Goal: Information Seeking & Learning: Learn about a topic

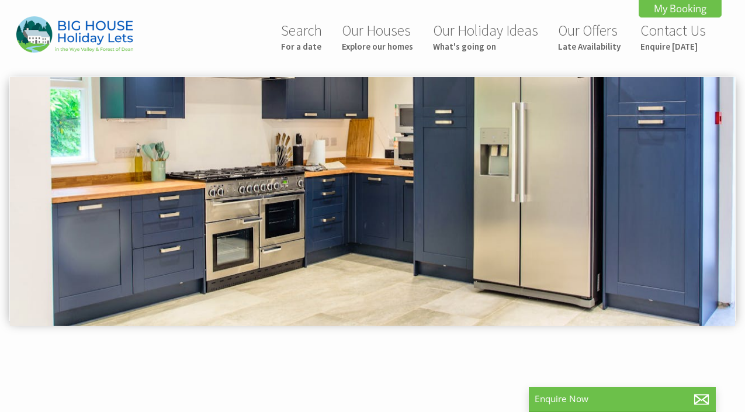
click at [364, 206] on img at bounding box center [372, 201] width 725 height 249
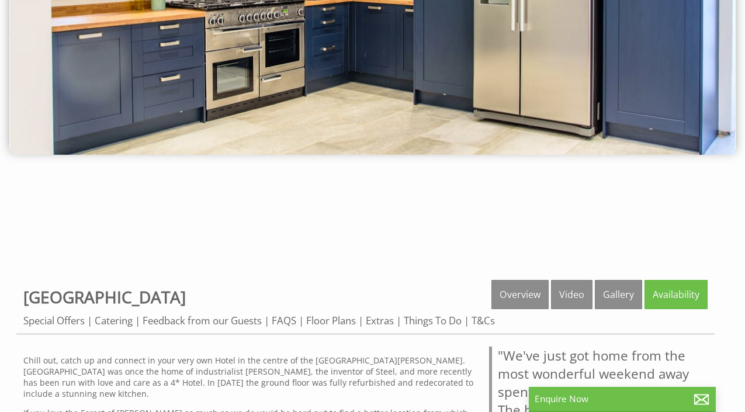
scroll to position [176, 0]
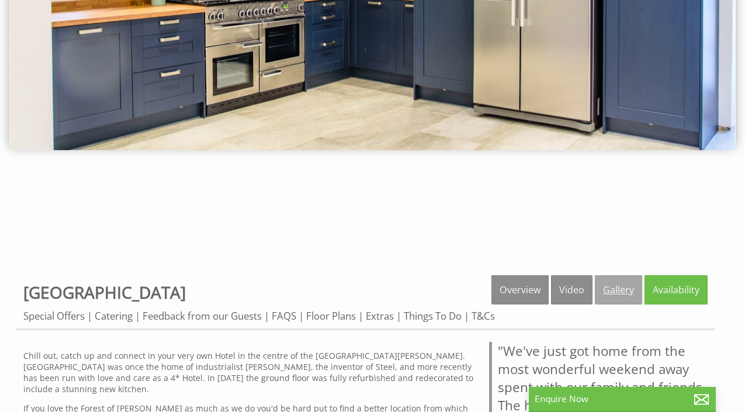
click at [618, 289] on link "Gallery" at bounding box center [618, 289] width 47 height 29
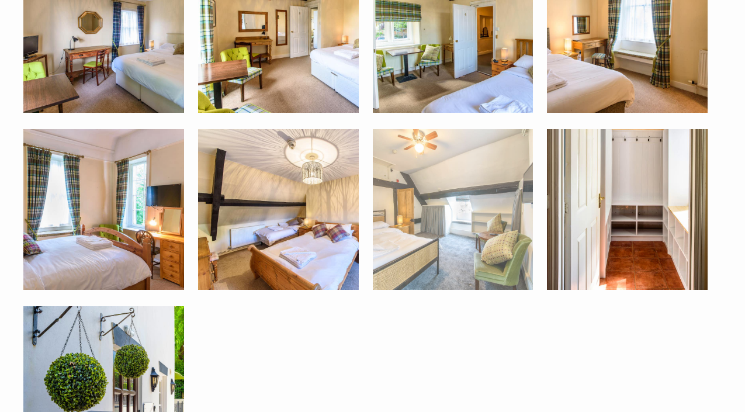
scroll to position [2348, 0]
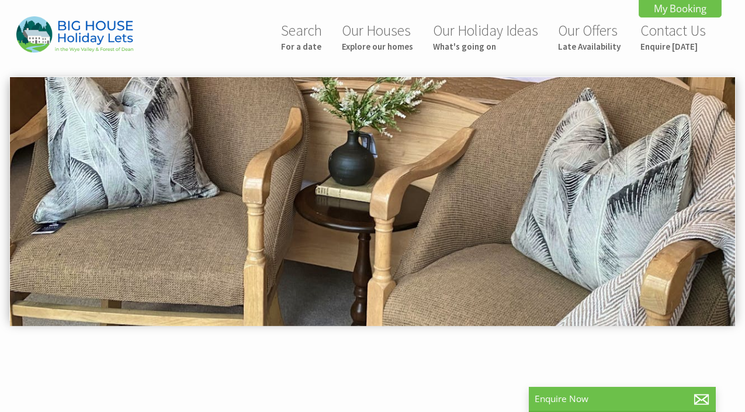
click at [250, 311] on img at bounding box center [372, 201] width 725 height 249
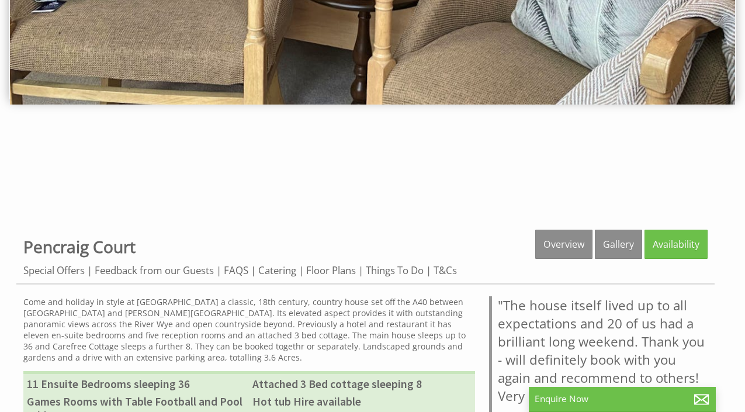
scroll to position [227, 0]
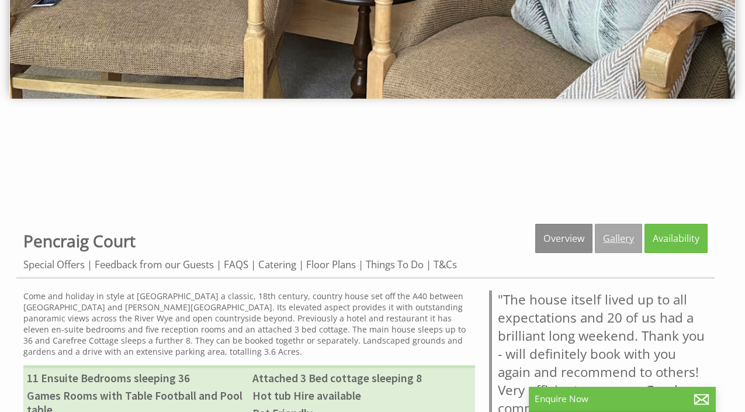
click at [607, 252] on link "Gallery" at bounding box center [618, 238] width 47 height 29
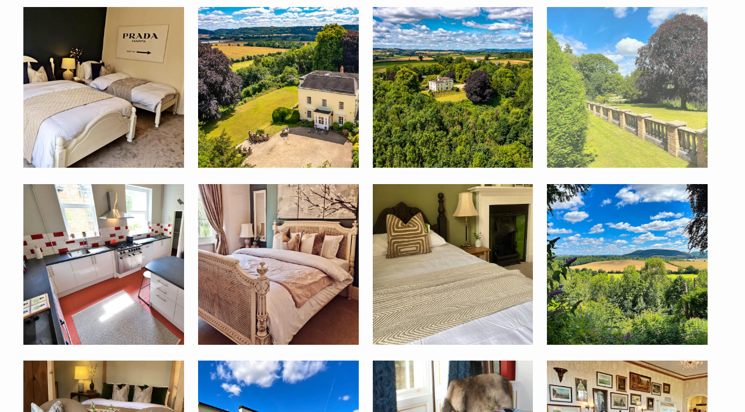
scroll to position [1058, 0]
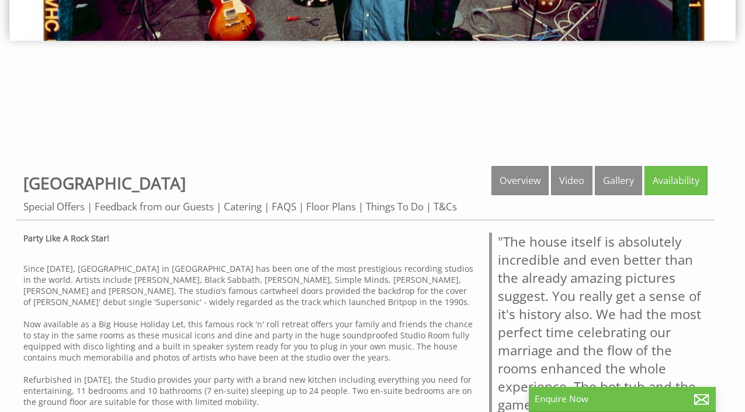
scroll to position [286, 0]
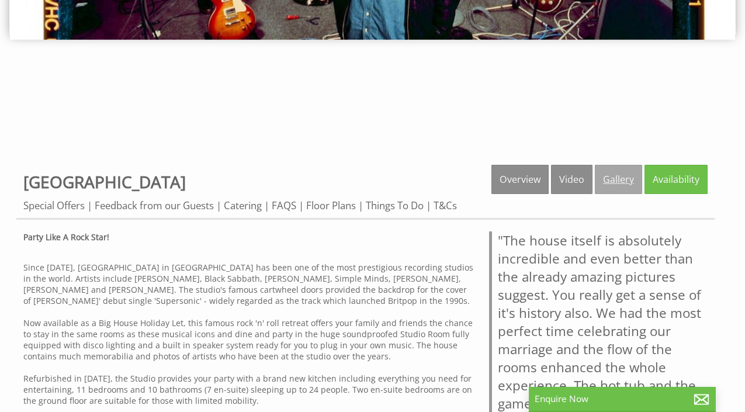
click at [606, 185] on link "Gallery" at bounding box center [618, 179] width 47 height 29
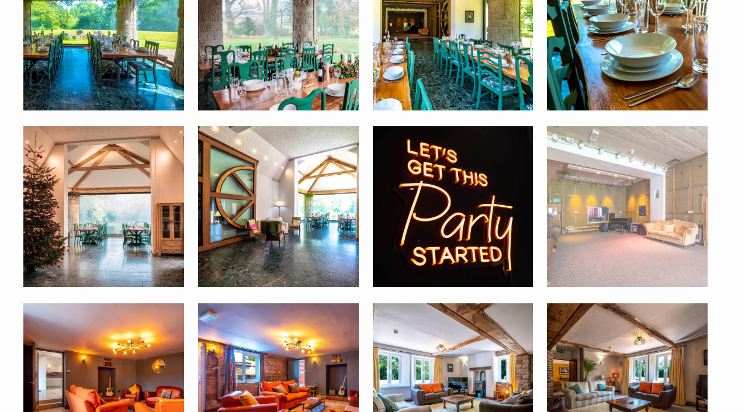
scroll to position [1281, 0]
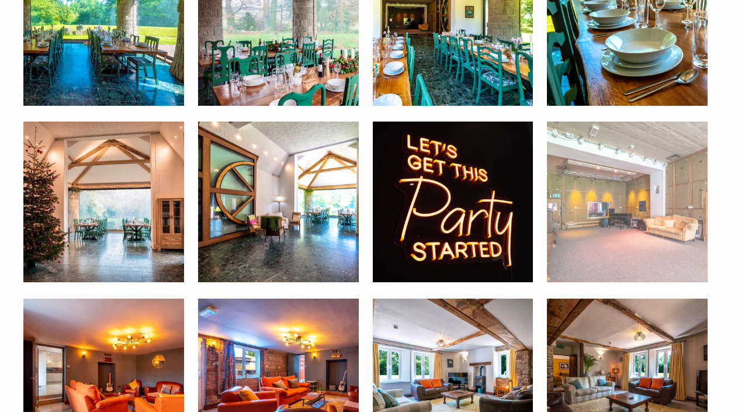
click at [651, 245] on img at bounding box center [627, 202] width 161 height 161
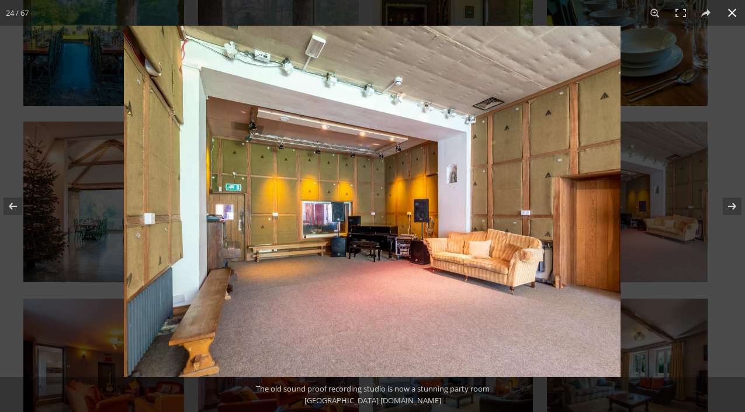
click at [648, 198] on div at bounding box center [496, 232] width 745 height 412
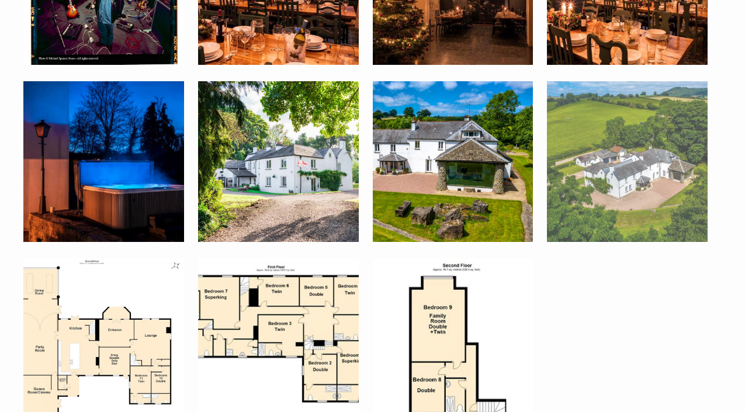
scroll to position [3094, 0]
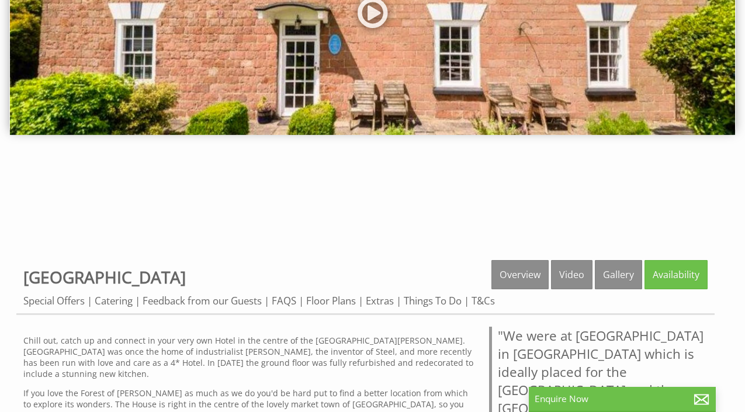
scroll to position [191, 0]
click at [370, 22] on link at bounding box center [372, 17] width 35 height 48
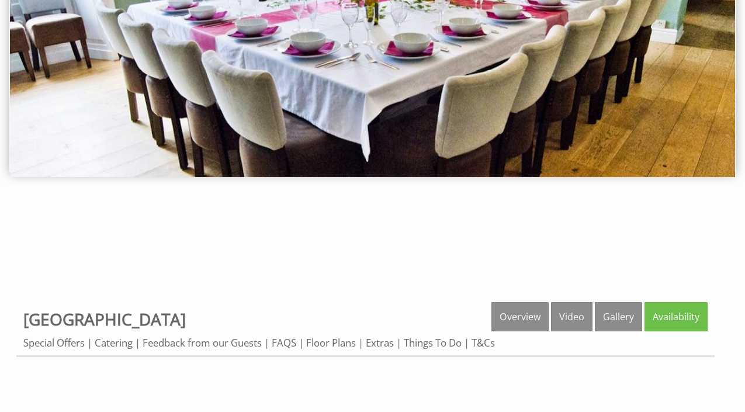
scroll to position [204, 0]
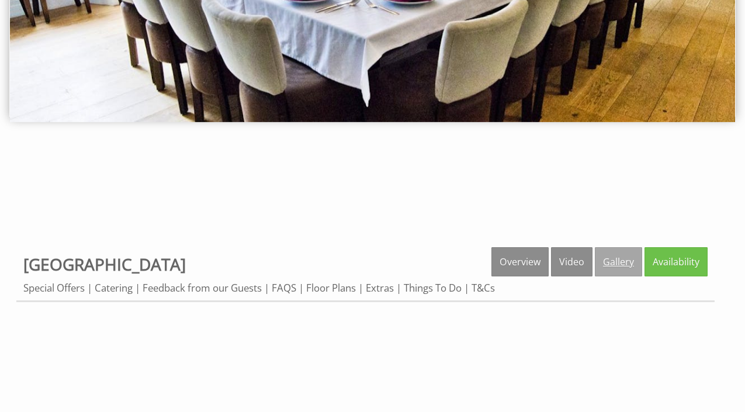
click at [620, 262] on link "Gallery" at bounding box center [618, 261] width 47 height 29
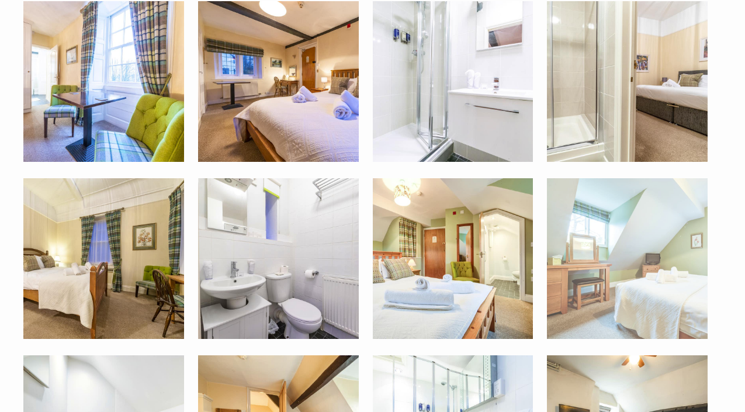
scroll to position [1417, 0]
